Goal: Find specific page/section: Find specific page/section

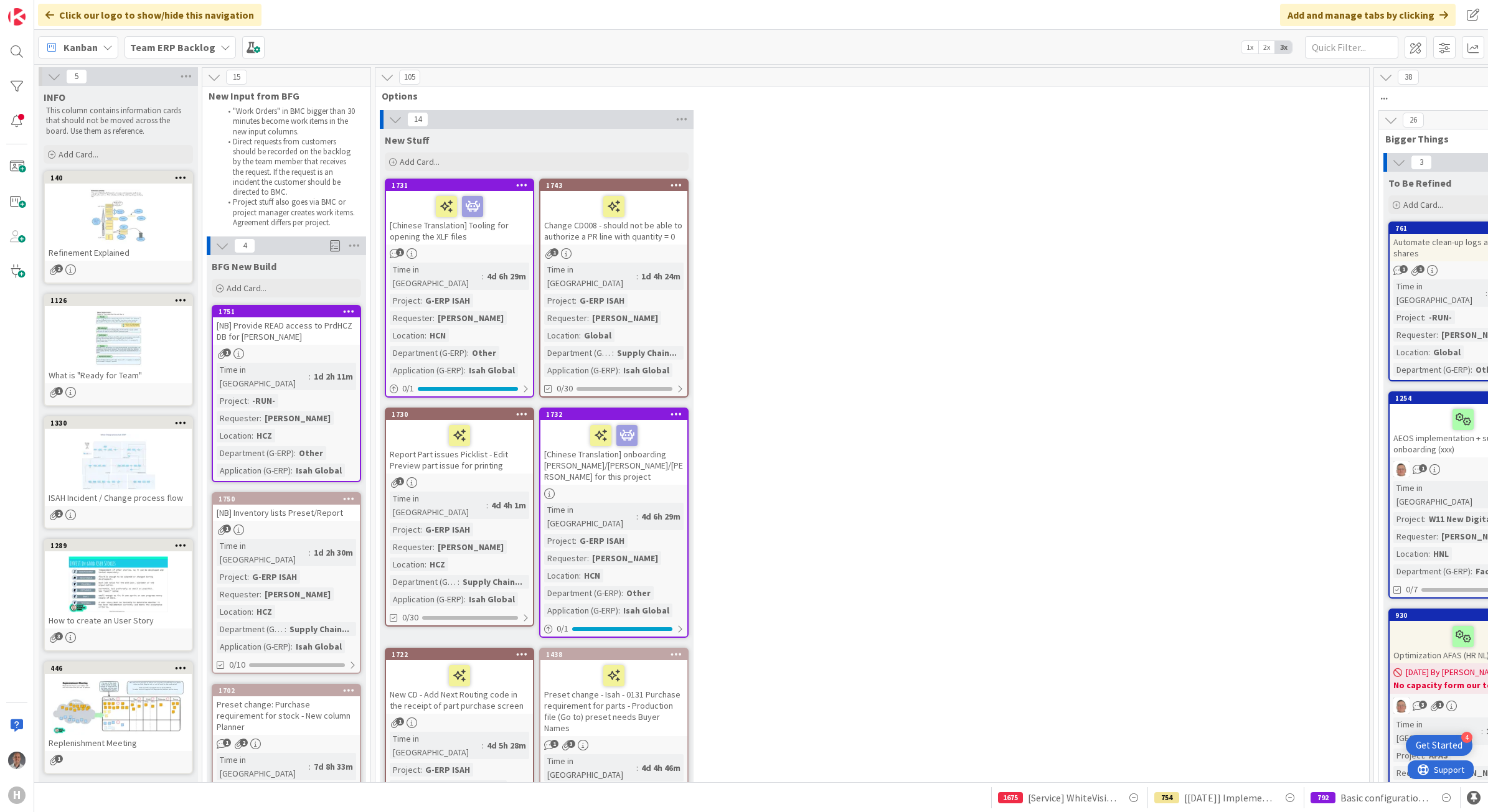
click at [220, 44] on icon at bounding box center [225, 47] width 10 height 10
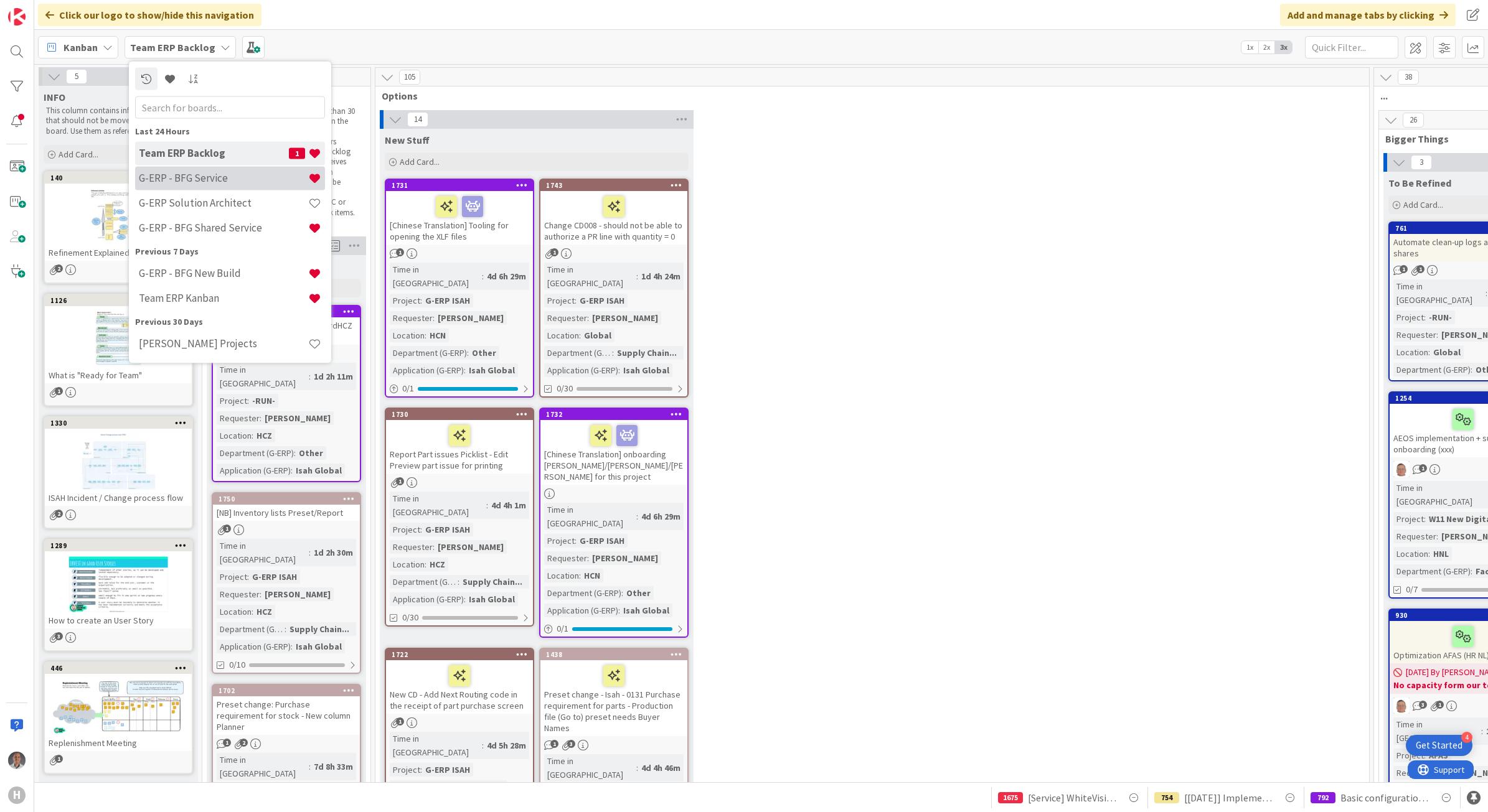
click at [207, 173] on h4 "G-ERP - BFG Service" at bounding box center [223, 178] width 170 height 13
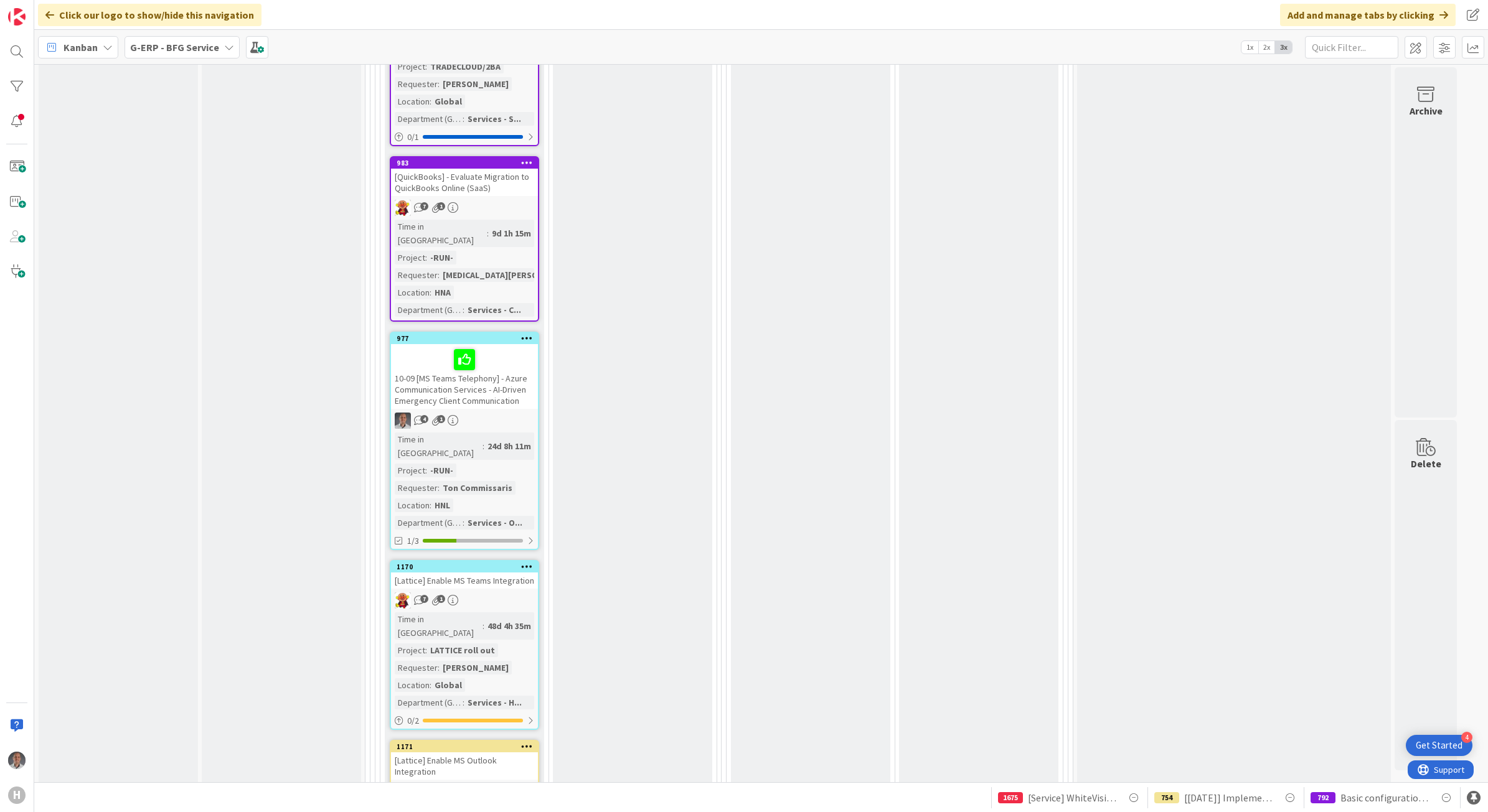
scroll to position [1930, 0]
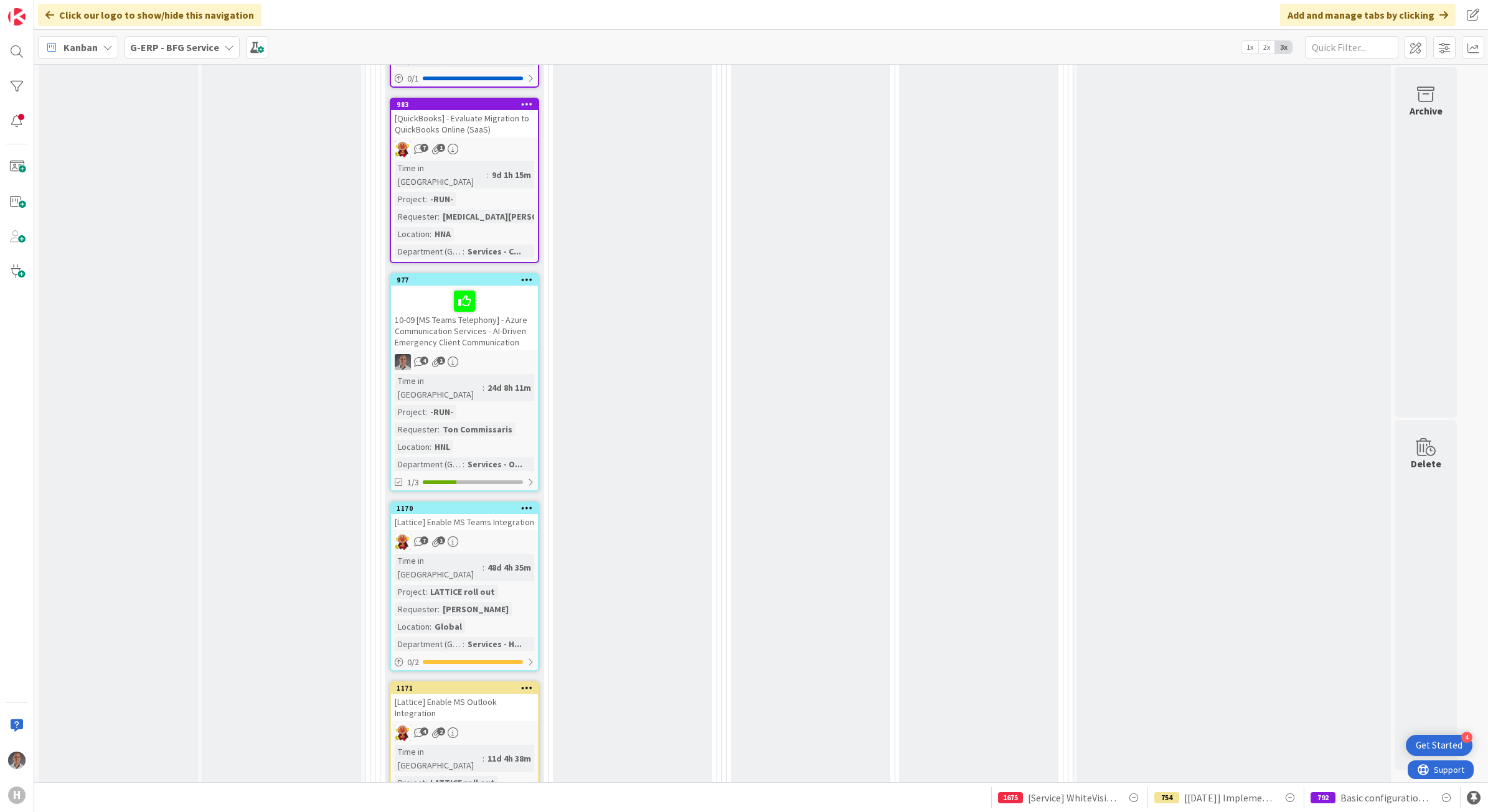
click at [514, 534] on div "7 1" at bounding box center [464, 542] width 147 height 16
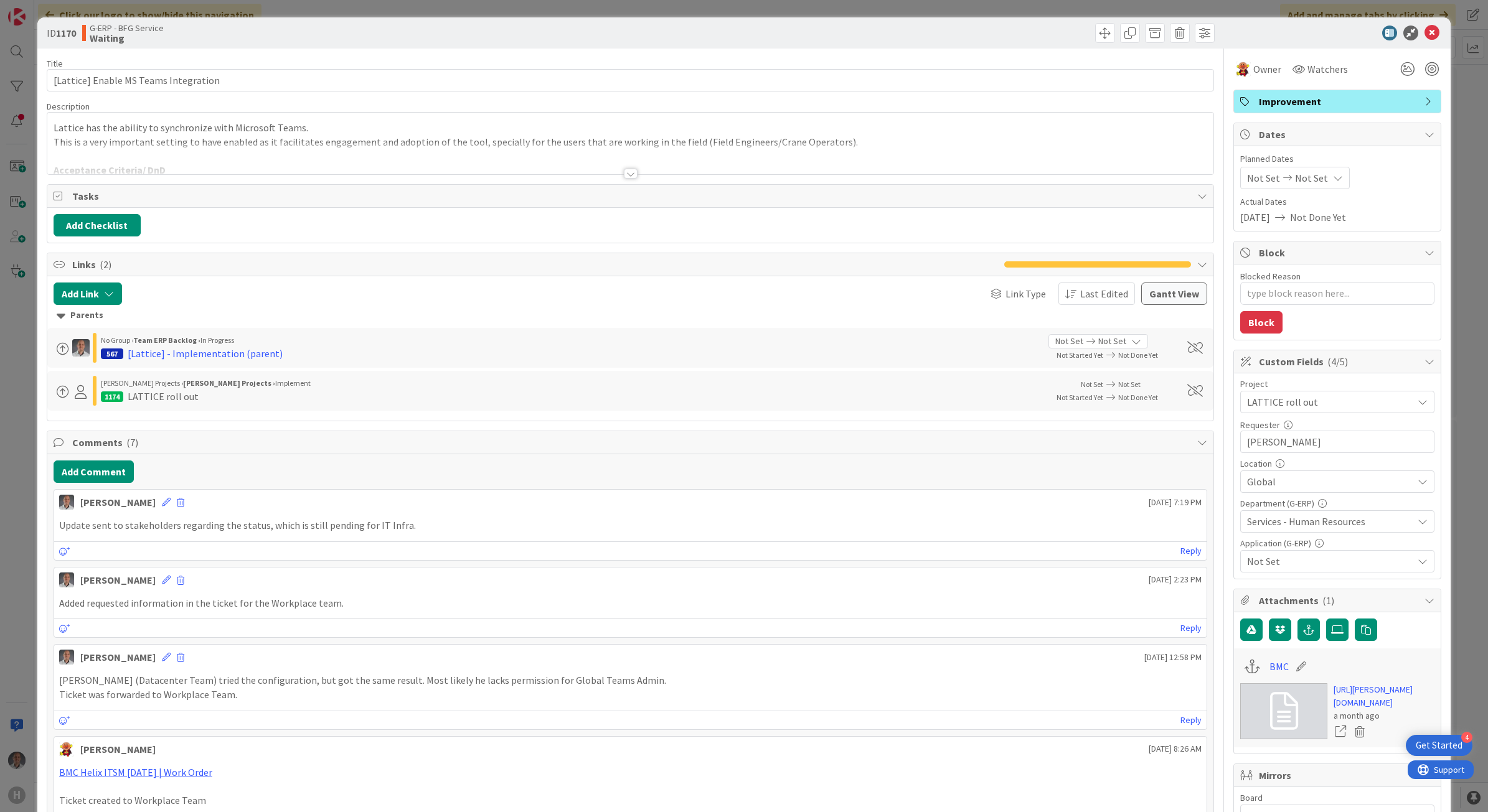
type textarea "x"
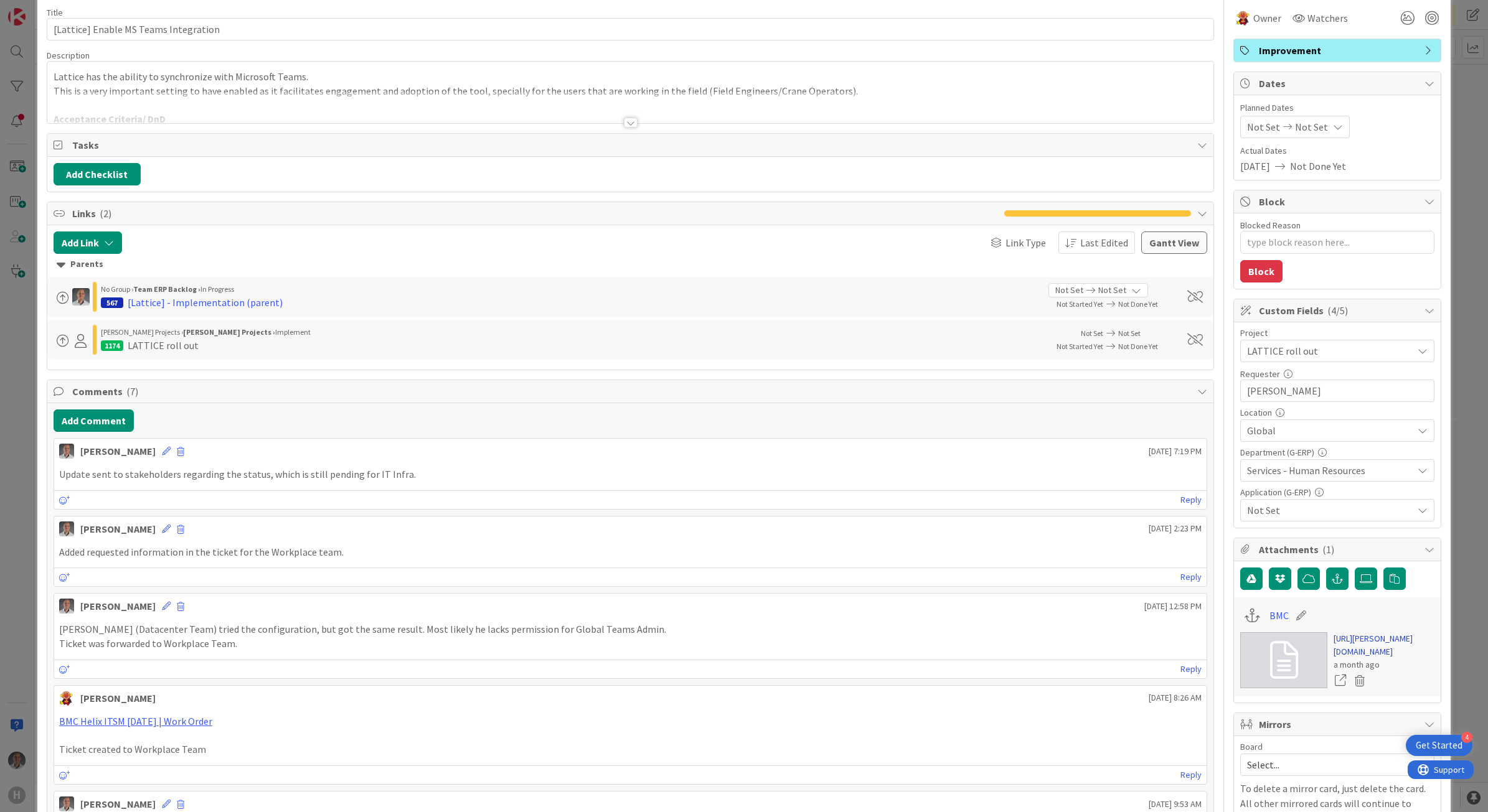
scroll to position [78, 0]
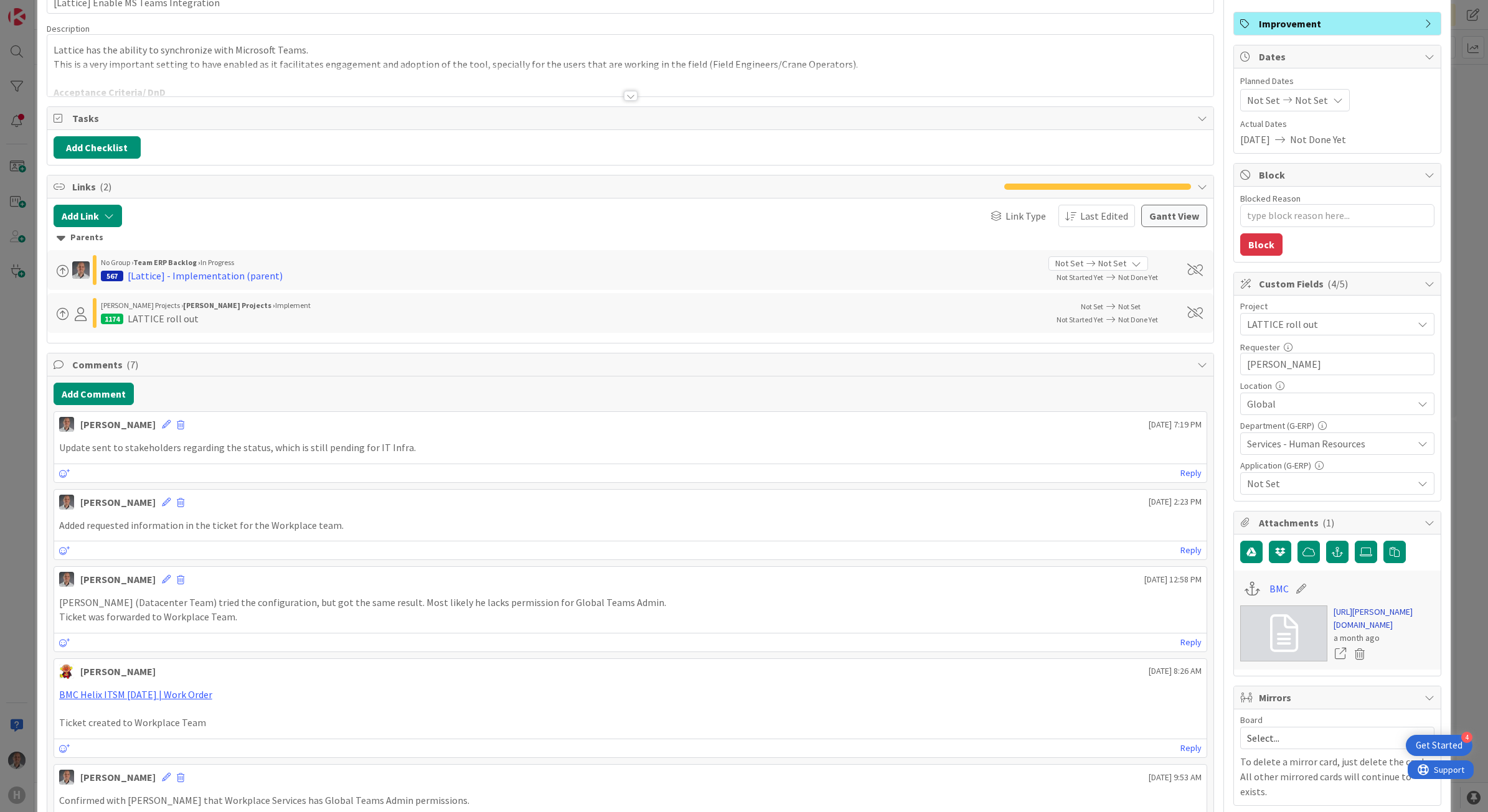
click at [1354, 632] on link "[URL][PERSON_NAME][DOMAIN_NAME]" at bounding box center [1384, 618] width 101 height 26
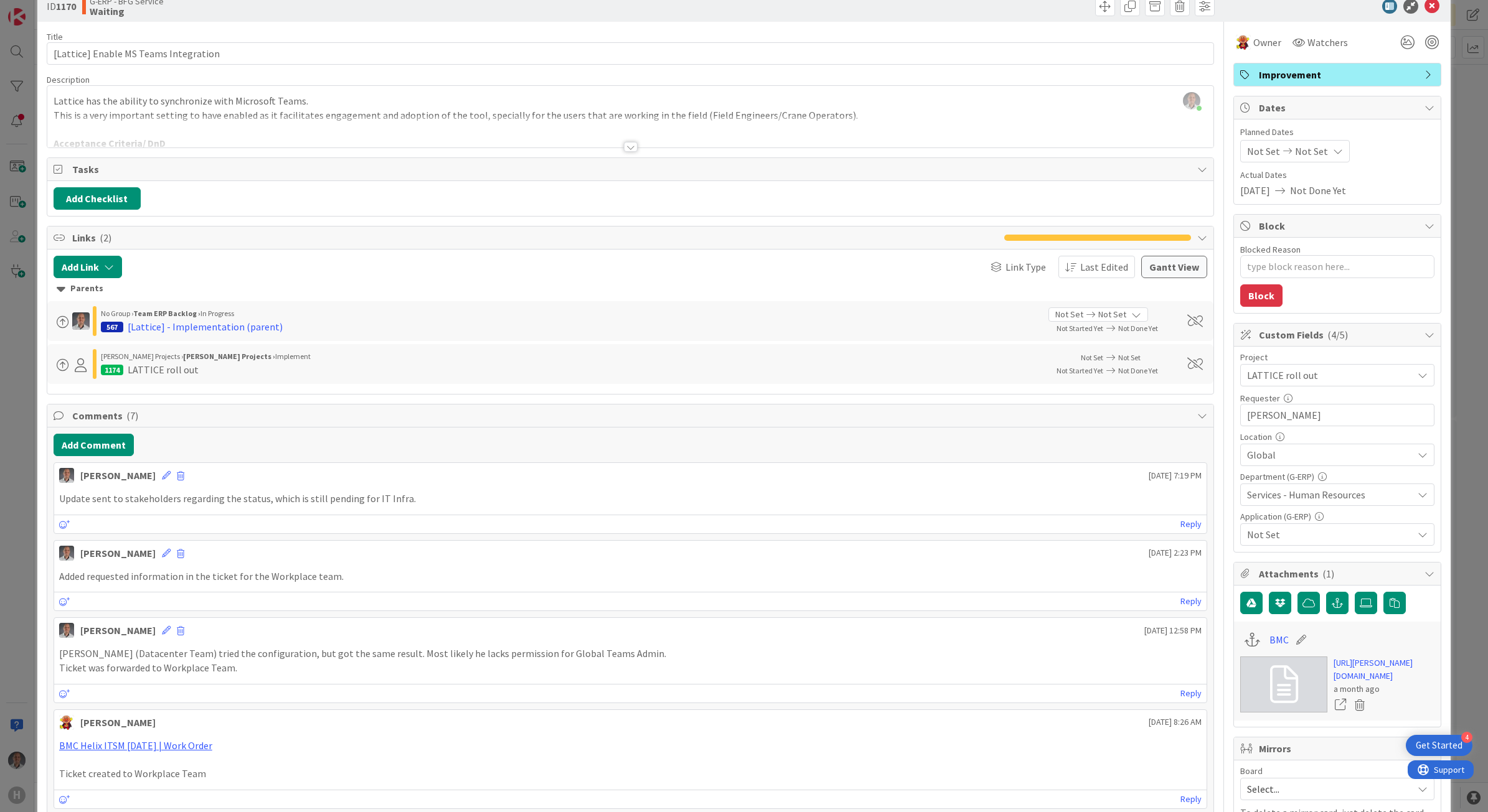
scroll to position [0, 0]
